Goal: Task Accomplishment & Management: Use online tool/utility

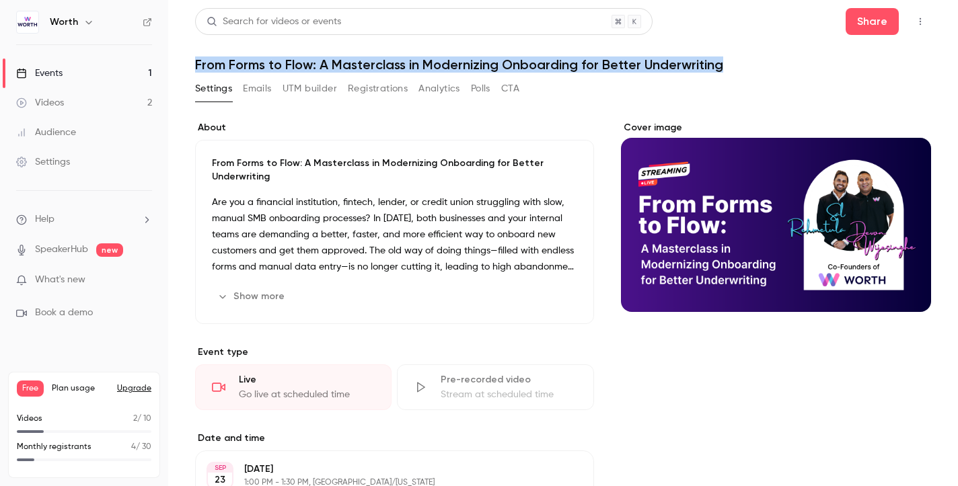
click at [318, 85] on button "UTM builder" at bounding box center [309, 89] width 54 height 22
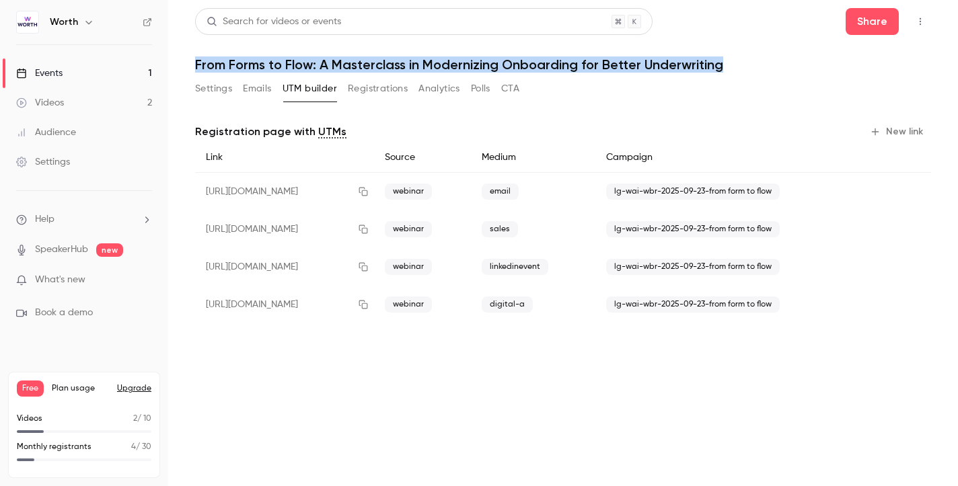
click at [905, 132] on button "New link" at bounding box center [897, 132] width 67 height 22
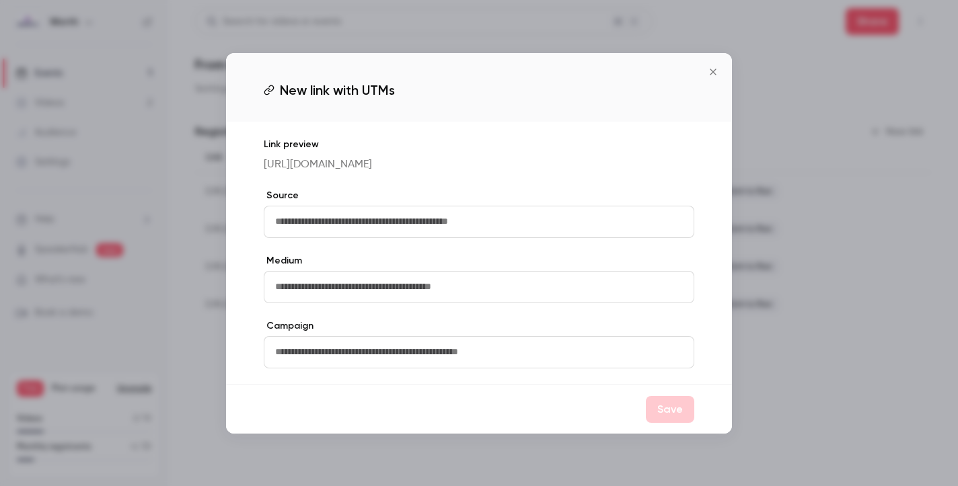
click at [522, 232] on input "text" at bounding box center [479, 222] width 430 height 32
click at [425, 295] on input "text" at bounding box center [479, 287] width 430 height 32
type input "******"
click at [392, 364] on input "text" at bounding box center [479, 352] width 430 height 32
type input "**********"
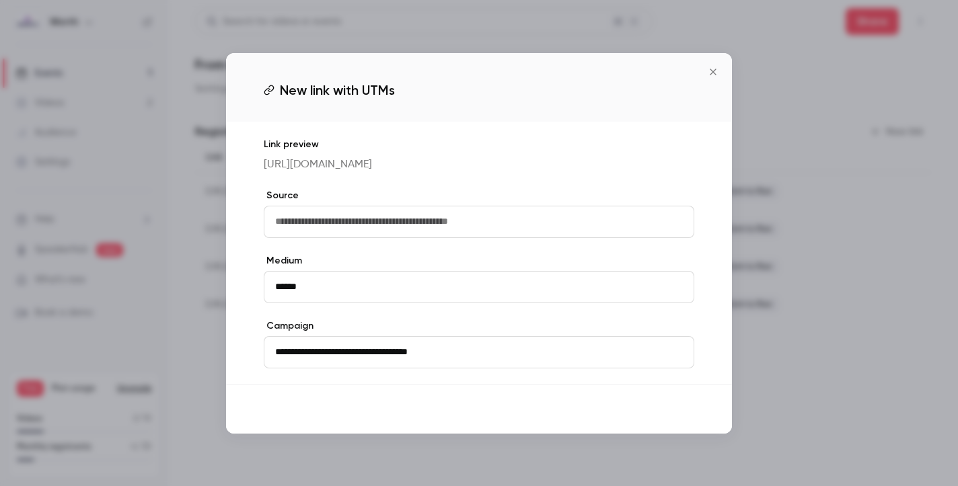
click at [652, 419] on button "Save" at bounding box center [670, 409] width 48 height 27
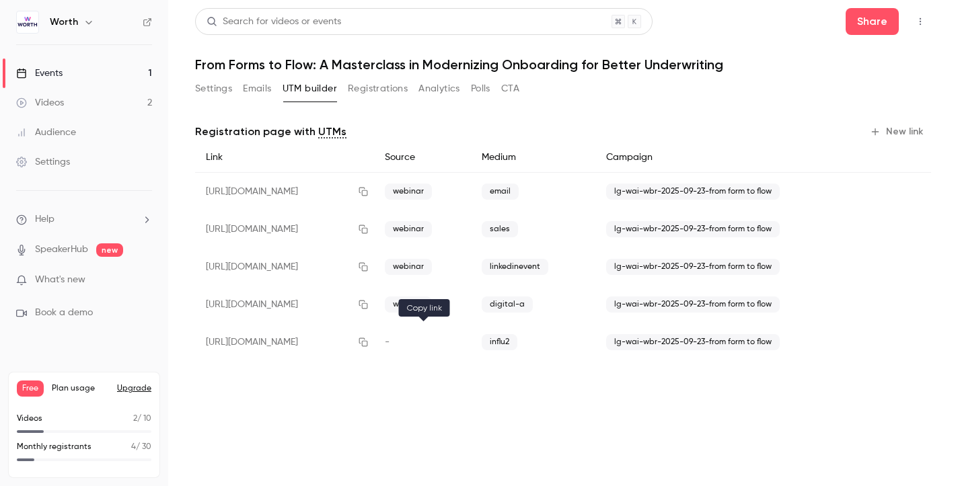
click at [368, 342] on icon "button" at bounding box center [363, 342] width 9 height 9
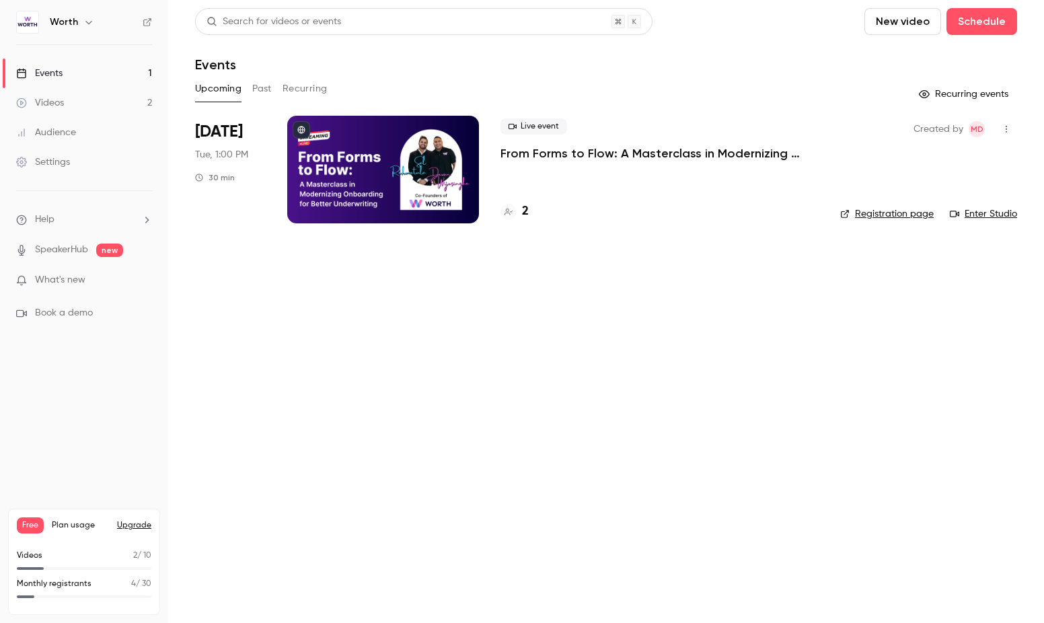
click at [375, 145] on div at bounding box center [383, 170] width 192 height 108
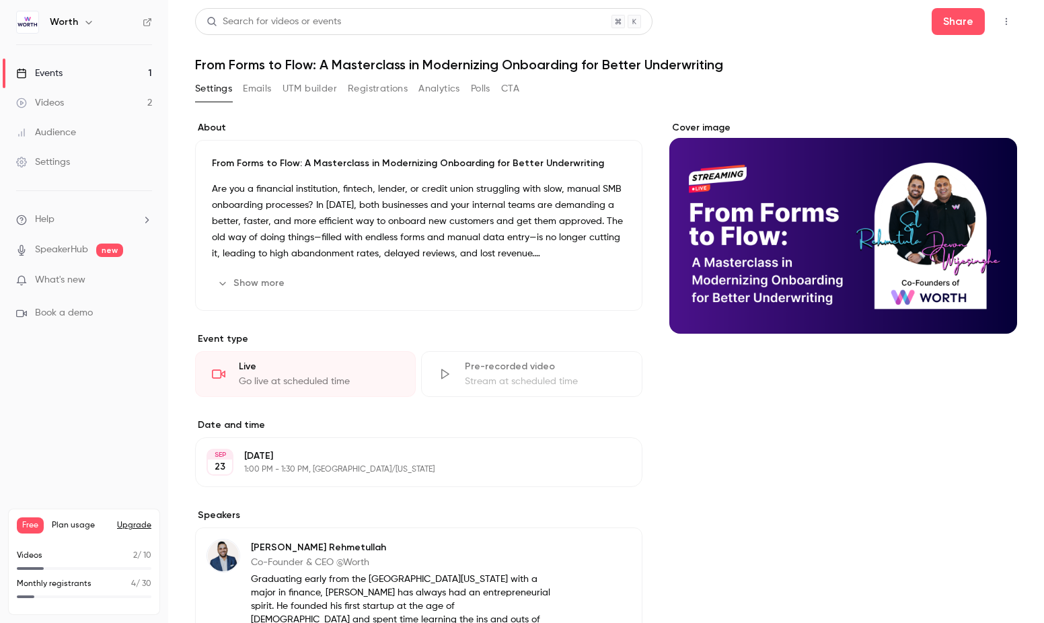
click at [256, 91] on button "Emails" at bounding box center [257, 89] width 28 height 22
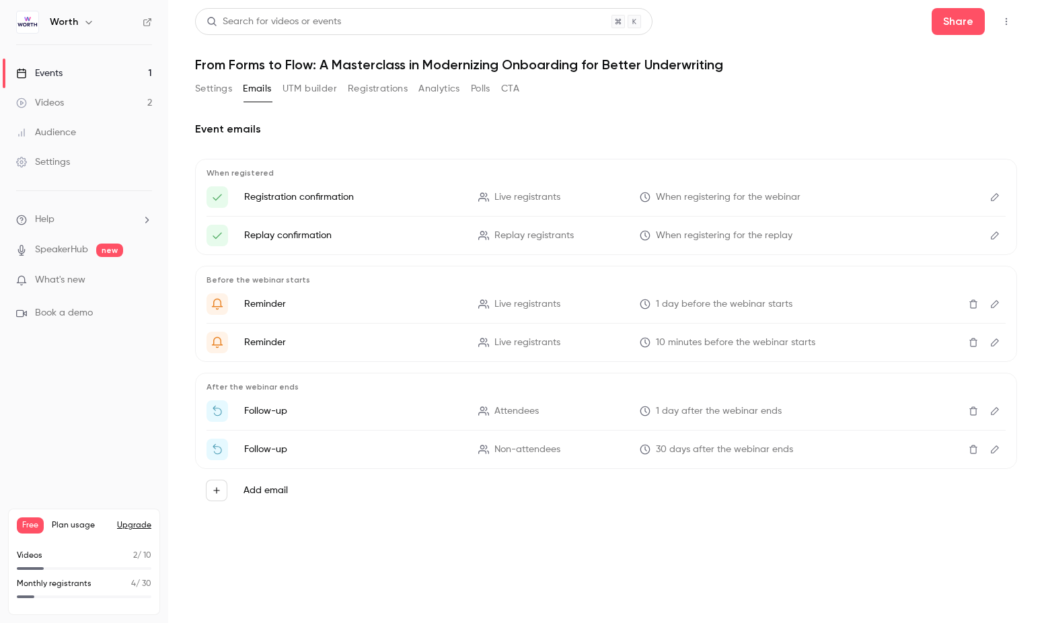
click at [316, 83] on button "UTM builder" at bounding box center [309, 89] width 54 height 22
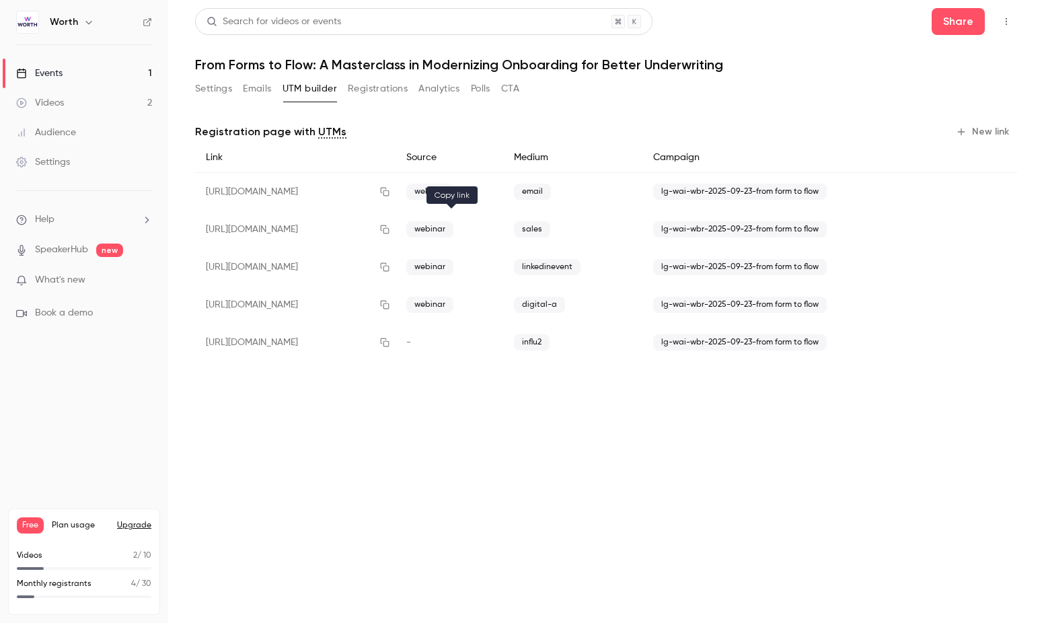
click at [390, 229] on icon "button" at bounding box center [384, 229] width 11 height 9
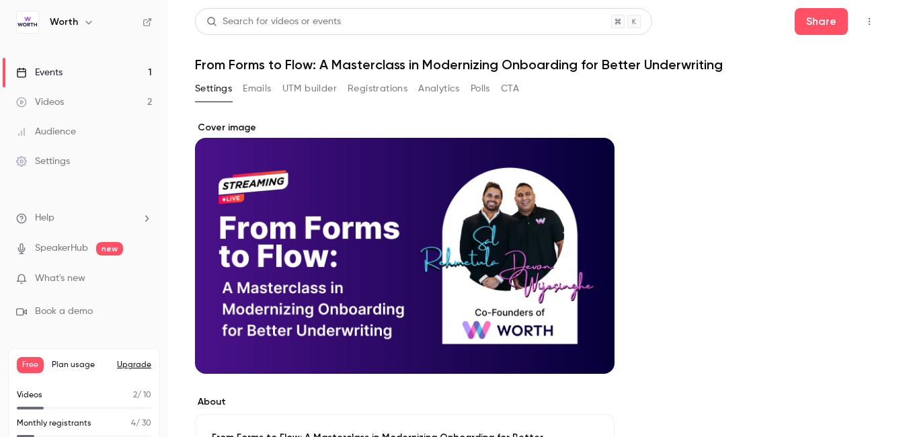
scroll to position [262, 0]
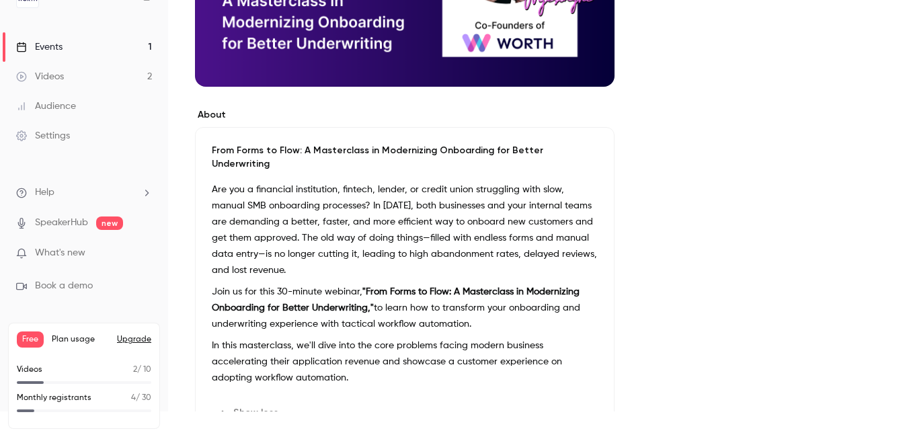
click at [113, 46] on link "Events 1" at bounding box center [84, 47] width 168 height 30
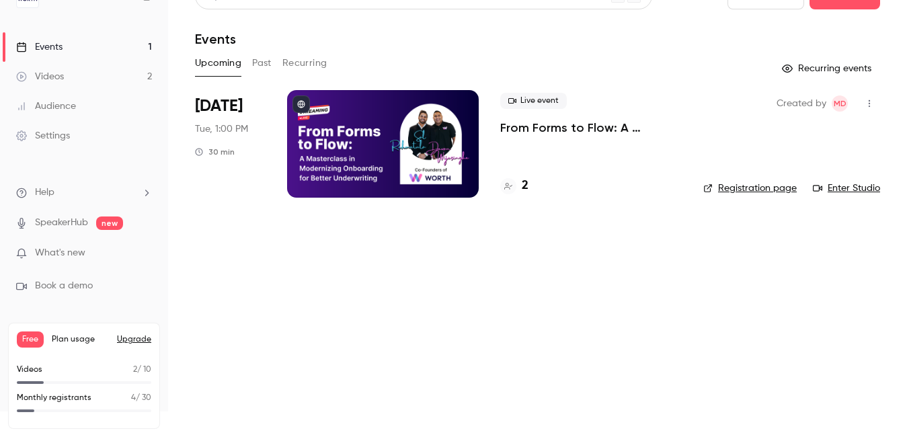
click at [112, 77] on link "Videos 2" at bounding box center [84, 77] width 168 height 30
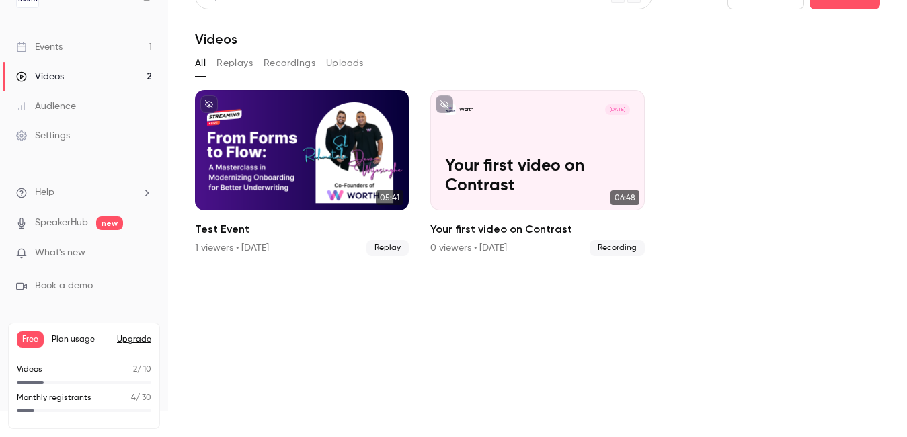
click at [104, 50] on link "Events 1" at bounding box center [84, 47] width 168 height 30
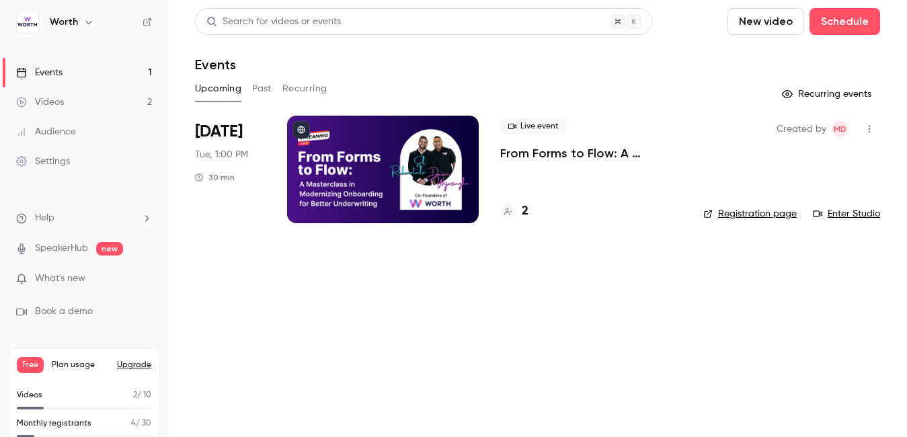
click at [100, 77] on link "Events 1" at bounding box center [84, 73] width 168 height 30
click at [71, 173] on link "Settings" at bounding box center [84, 162] width 168 height 30
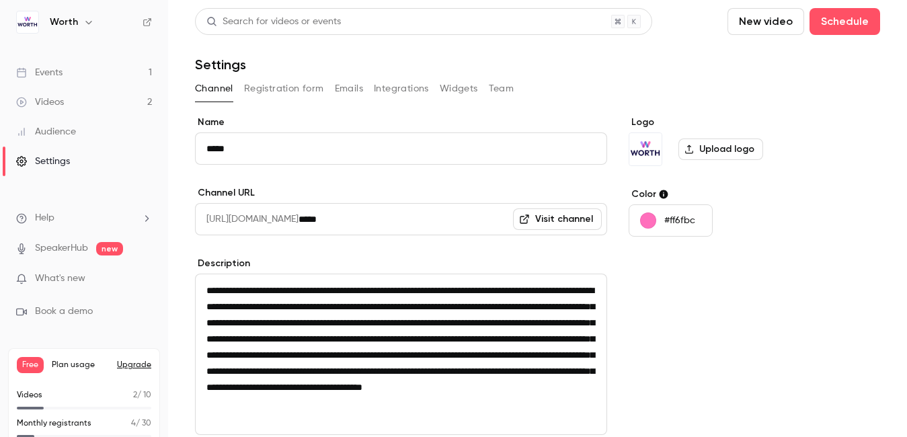
click at [508, 82] on button "Team" at bounding box center [502, 89] width 26 height 22
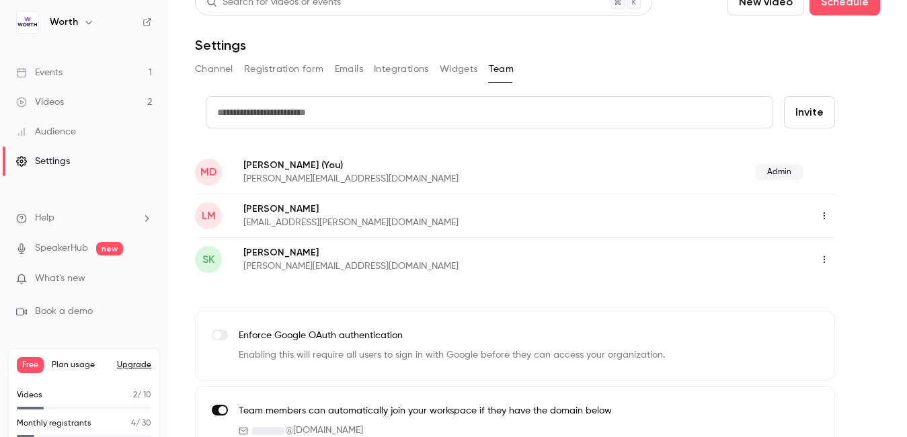
scroll to position [24, 0]
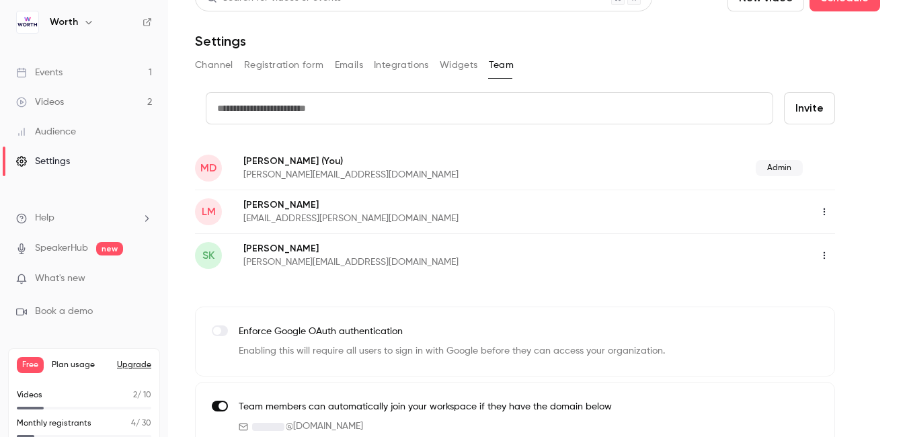
click at [824, 210] on icon "button" at bounding box center [824, 211] width 11 height 9
click at [879, 169] on div at bounding box center [453, 218] width 907 height 437
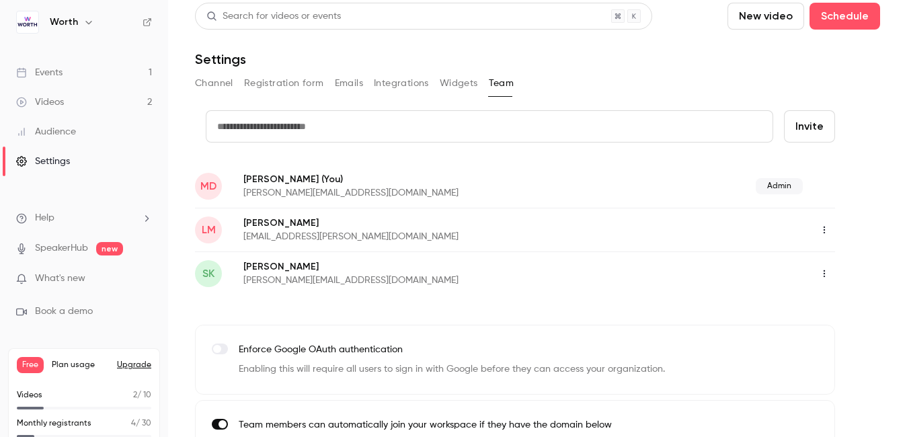
scroll to position [0, 0]
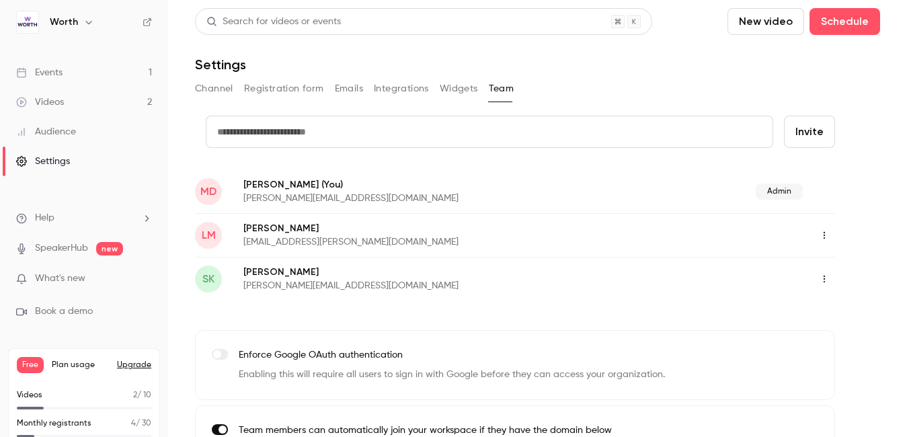
click at [418, 87] on button "Integrations" at bounding box center [401, 89] width 55 height 22
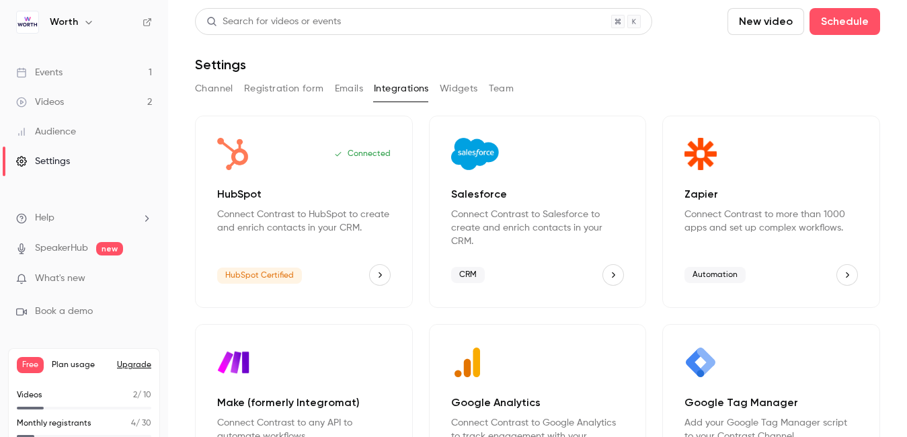
click at [225, 85] on button "Channel" at bounding box center [214, 89] width 38 height 22
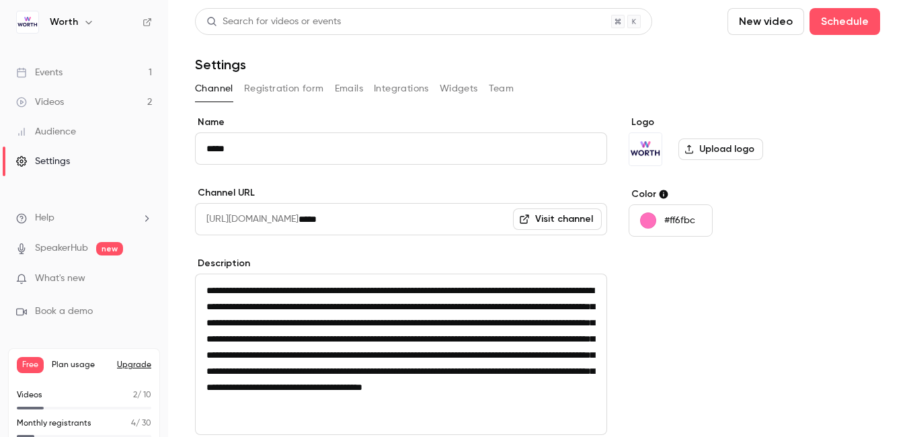
click at [102, 71] on link "Events 1" at bounding box center [84, 73] width 168 height 30
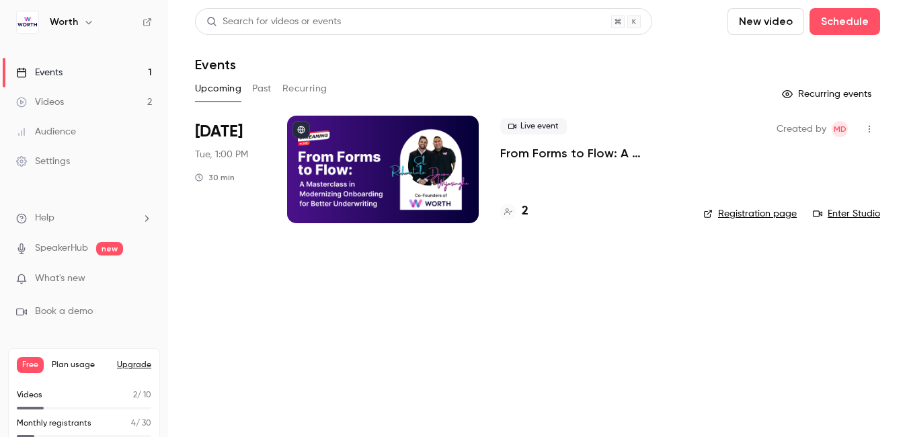
click at [149, 22] on icon at bounding box center [147, 21] width 9 height 9
